Goal: Task Accomplishment & Management: Use online tool/utility

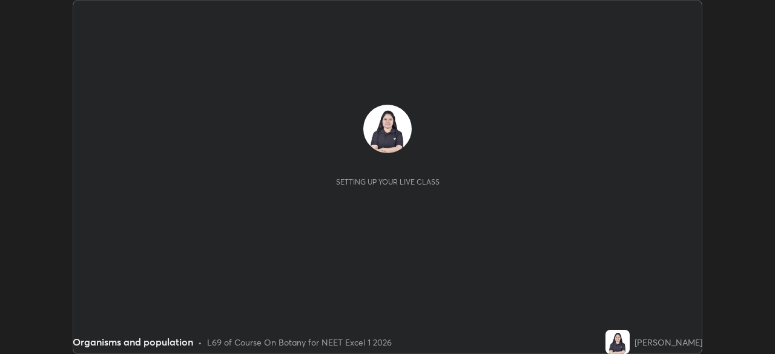
scroll to position [354, 774]
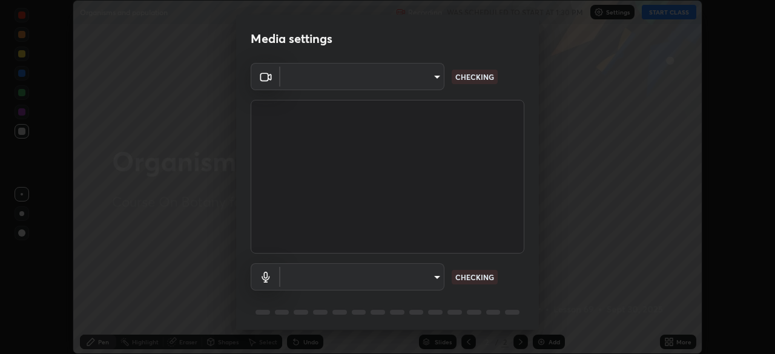
type input "d1f1c87bbf24324781002d6b2ed850fe6875ec3fc25f3d4742ef7ff0a2ef285a"
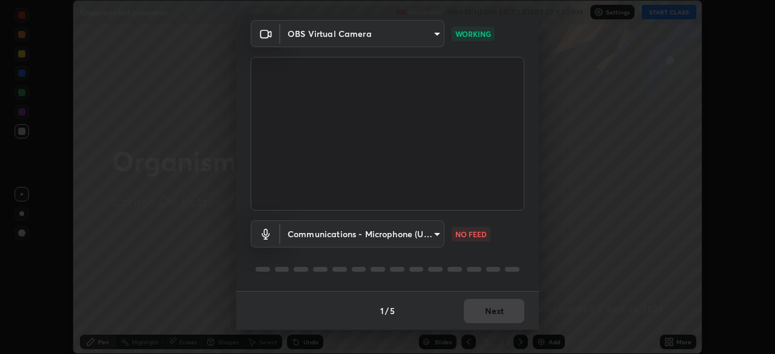
click at [400, 239] on body "Erase all Organisms and population Recording WAS SCHEDULED TO START AT 1:30 PM …" at bounding box center [387, 177] width 775 height 354
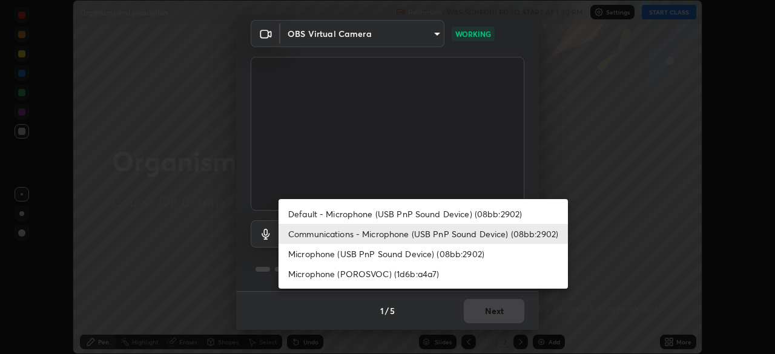
click at [416, 215] on li "Default - Microphone (USB PnP Sound Device) (08bb:2902)" at bounding box center [422, 214] width 289 height 20
type input "default"
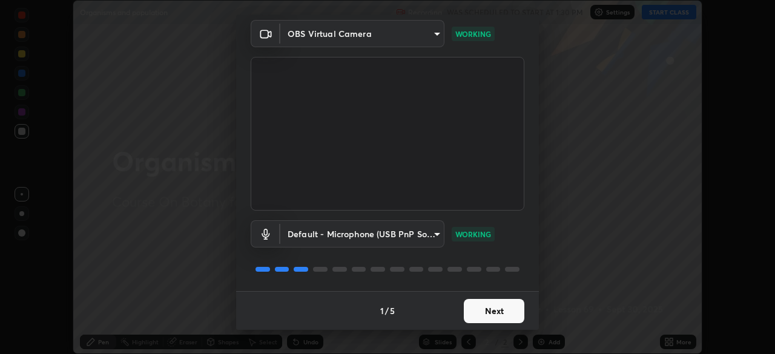
click at [476, 313] on button "Next" at bounding box center [494, 311] width 61 height 24
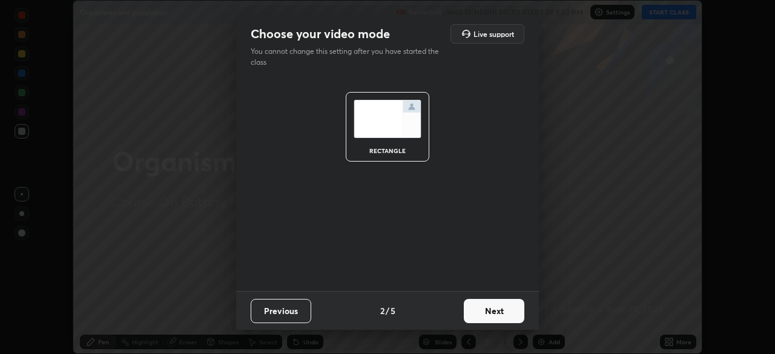
click at [476, 313] on button "Next" at bounding box center [494, 311] width 61 height 24
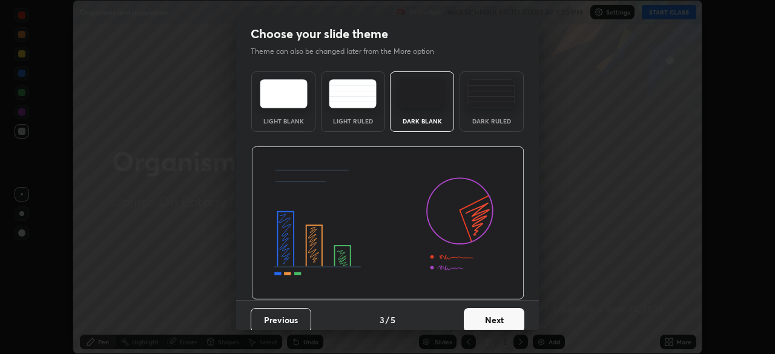
click at [480, 313] on button "Next" at bounding box center [494, 320] width 61 height 24
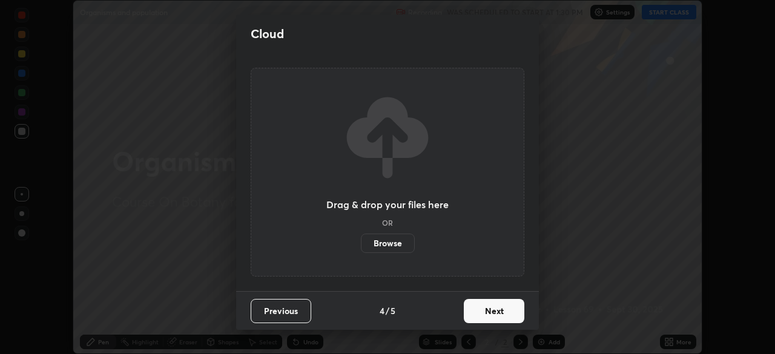
click at [478, 316] on button "Next" at bounding box center [494, 311] width 61 height 24
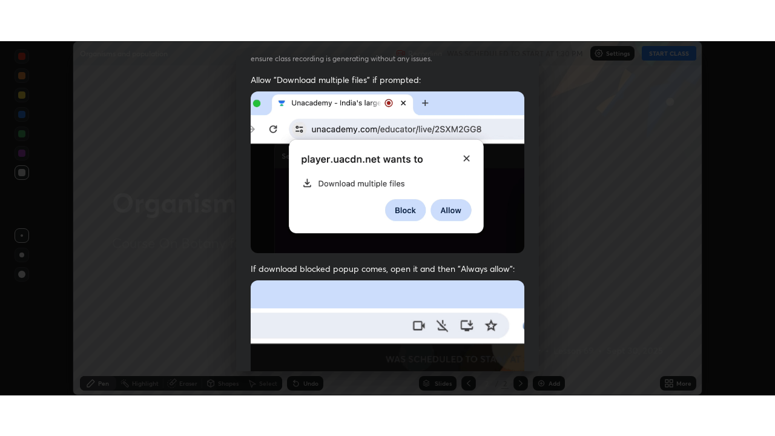
scroll to position [290, 0]
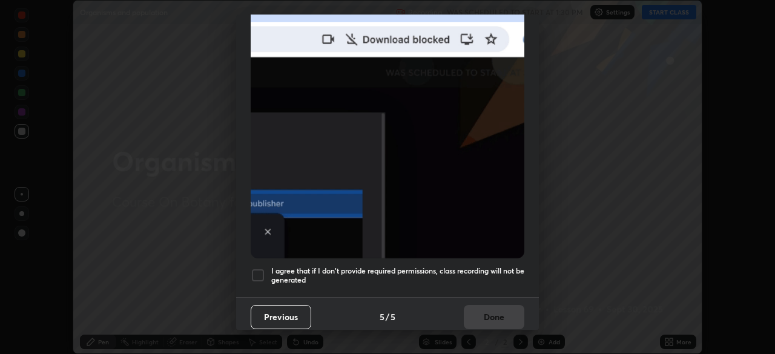
click at [459, 266] on h5 "I agree that if I don't provide required permissions, class recording will not …" at bounding box center [397, 275] width 253 height 19
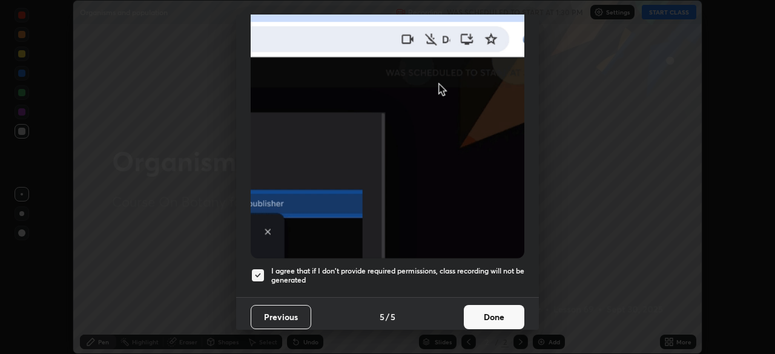
click at [486, 310] on button "Done" at bounding box center [494, 317] width 61 height 24
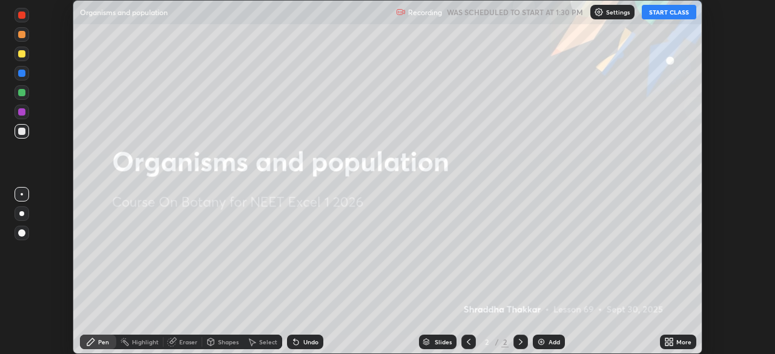
click at [658, 14] on button "START CLASS" at bounding box center [668, 12] width 54 height 15
click at [672, 339] on icon at bounding box center [670, 339] width 3 height 3
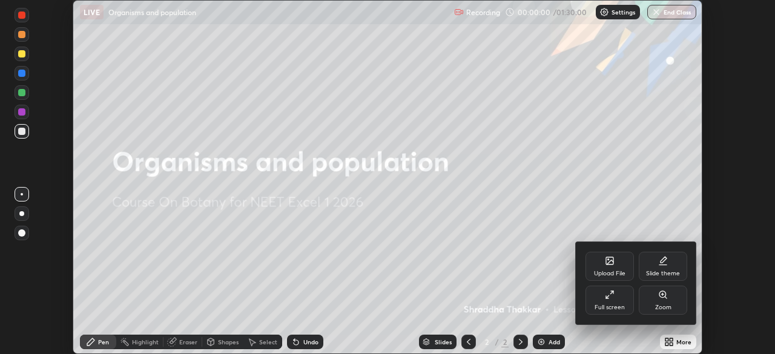
click at [603, 305] on div "Full screen" at bounding box center [609, 307] width 30 height 6
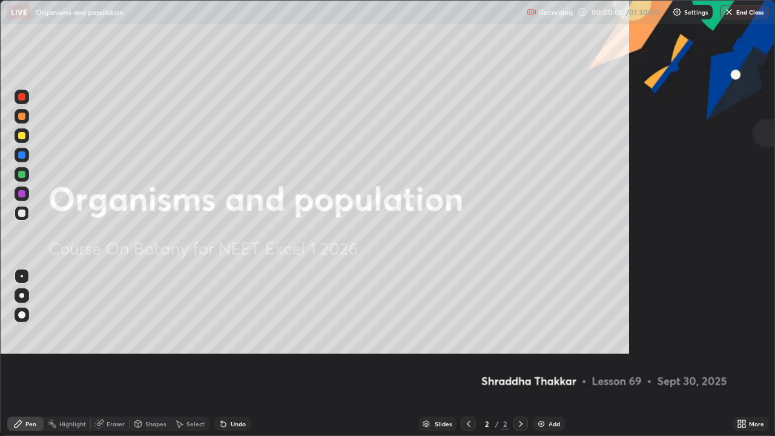
scroll to position [436, 775]
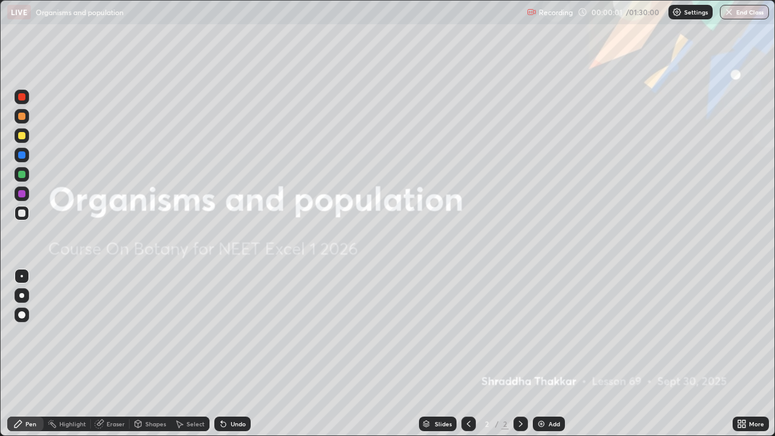
click at [546, 353] on div "Add" at bounding box center [549, 423] width 32 height 15
